Goal: Book appointment/travel/reservation

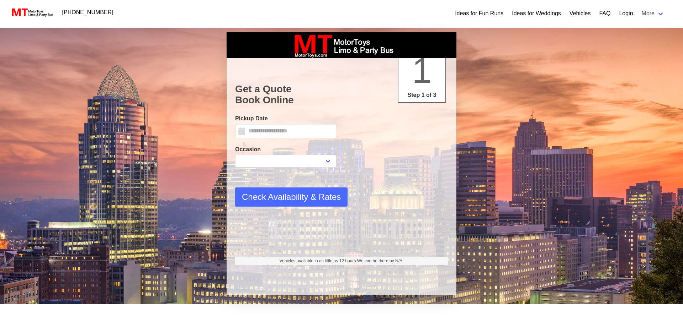
type input "********"
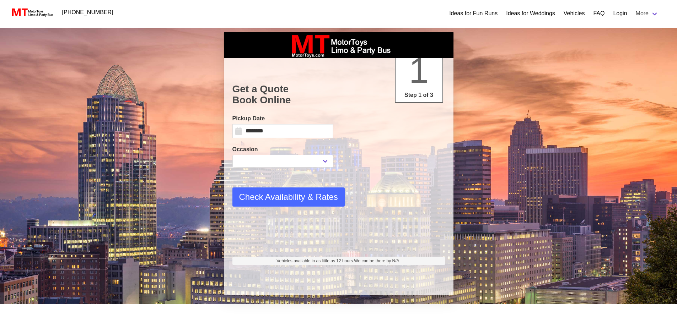
select select
type input "********"
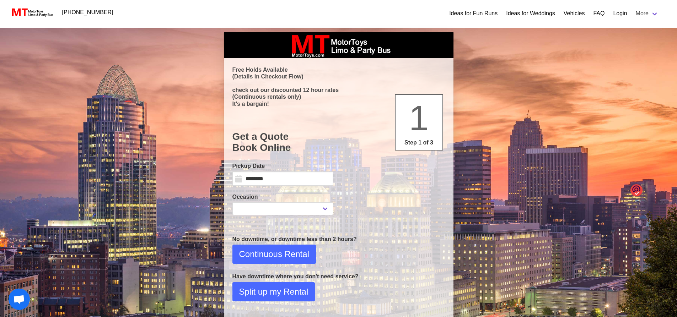
select select
